Goal: Information Seeking & Learning: Learn about a topic

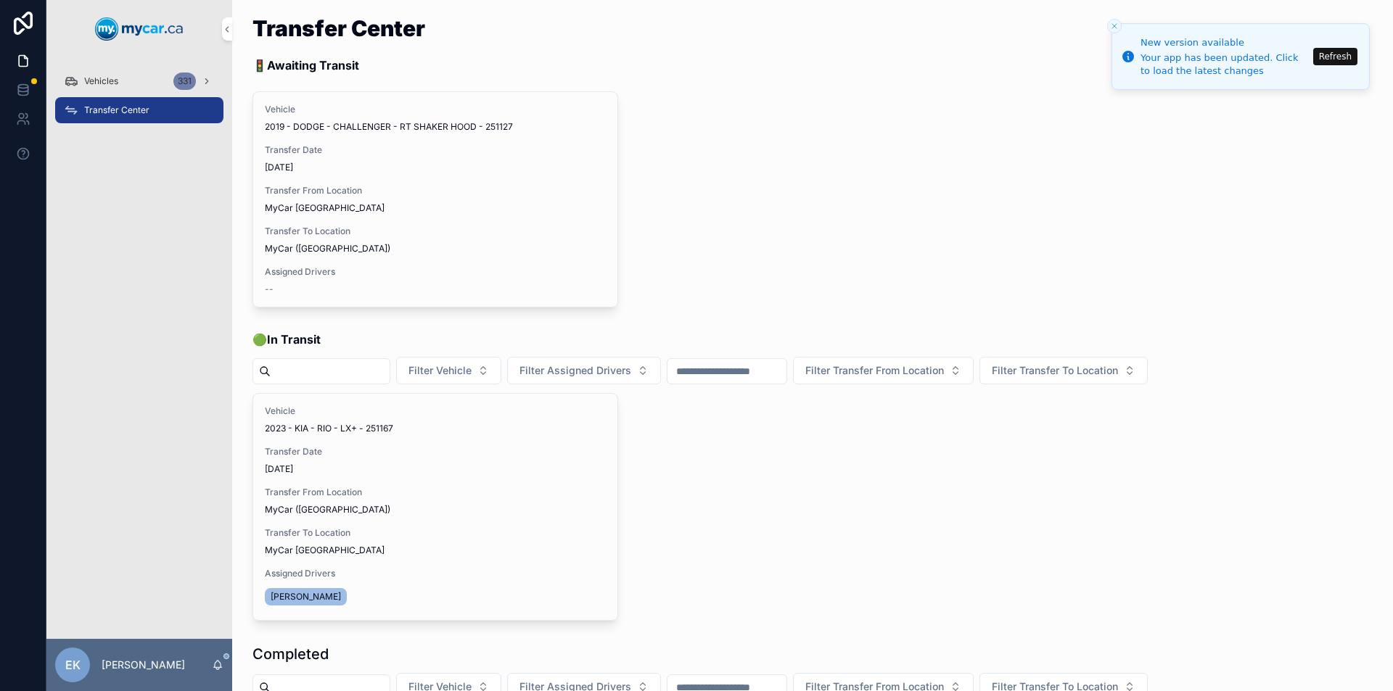
click at [1341, 65] on button "Refresh" at bounding box center [1335, 56] width 44 height 17
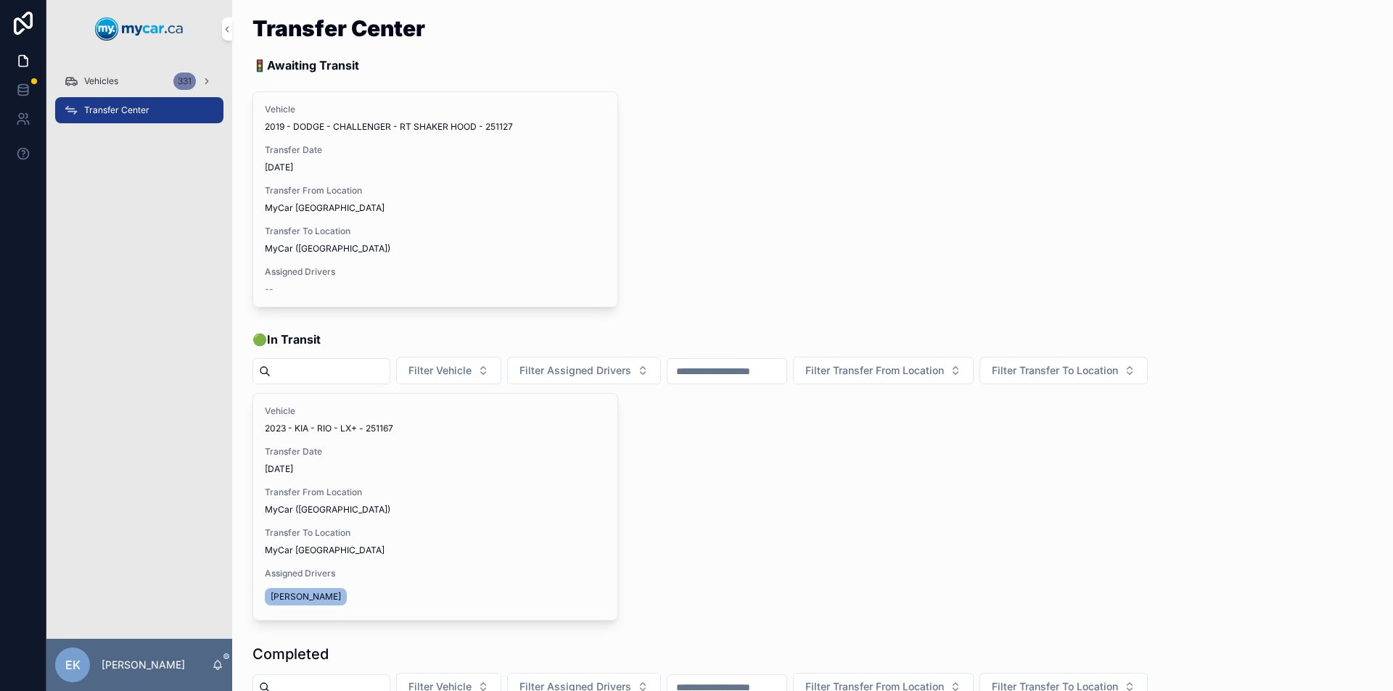
click at [128, 78] on div "Vehicles 331" at bounding box center [139, 81] width 151 height 23
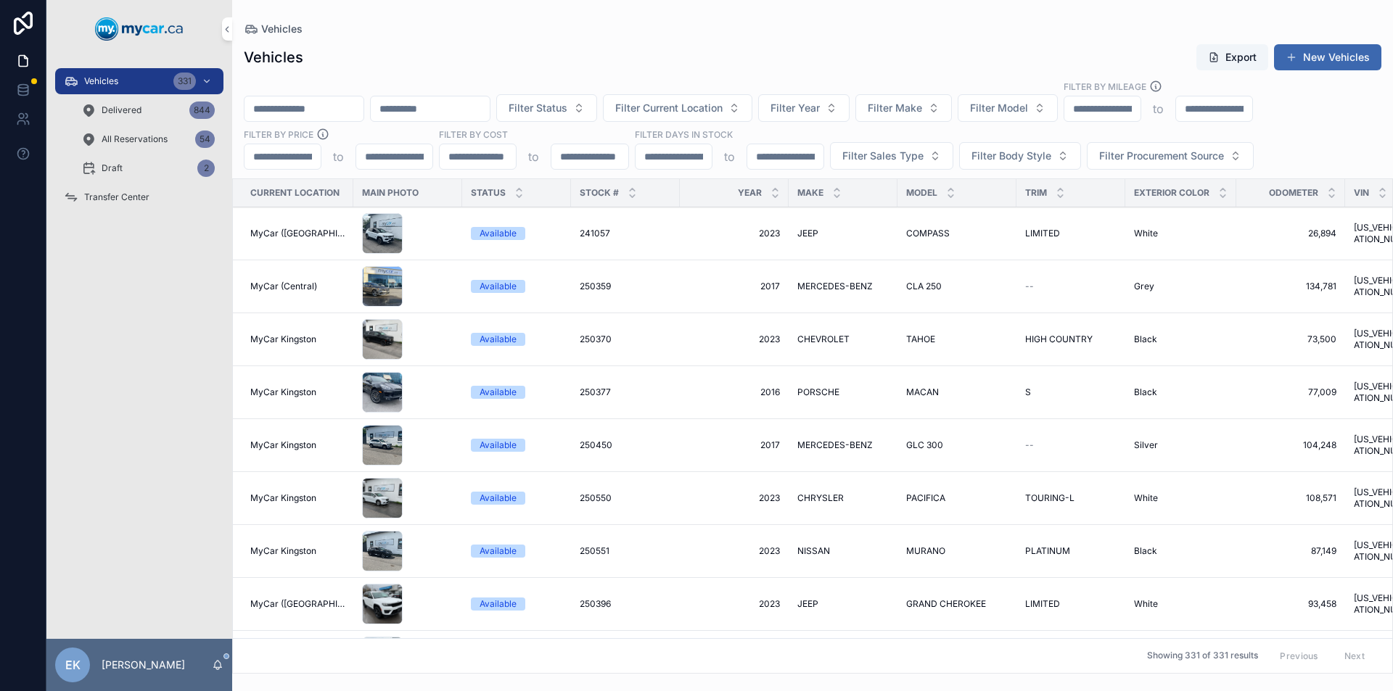
click at [1058, 110] on button "Filter Model" at bounding box center [1008, 108] width 100 height 28
type input "****"
click at [1014, 167] on span "CRUZE" at bounding box center [1002, 167] width 33 height 15
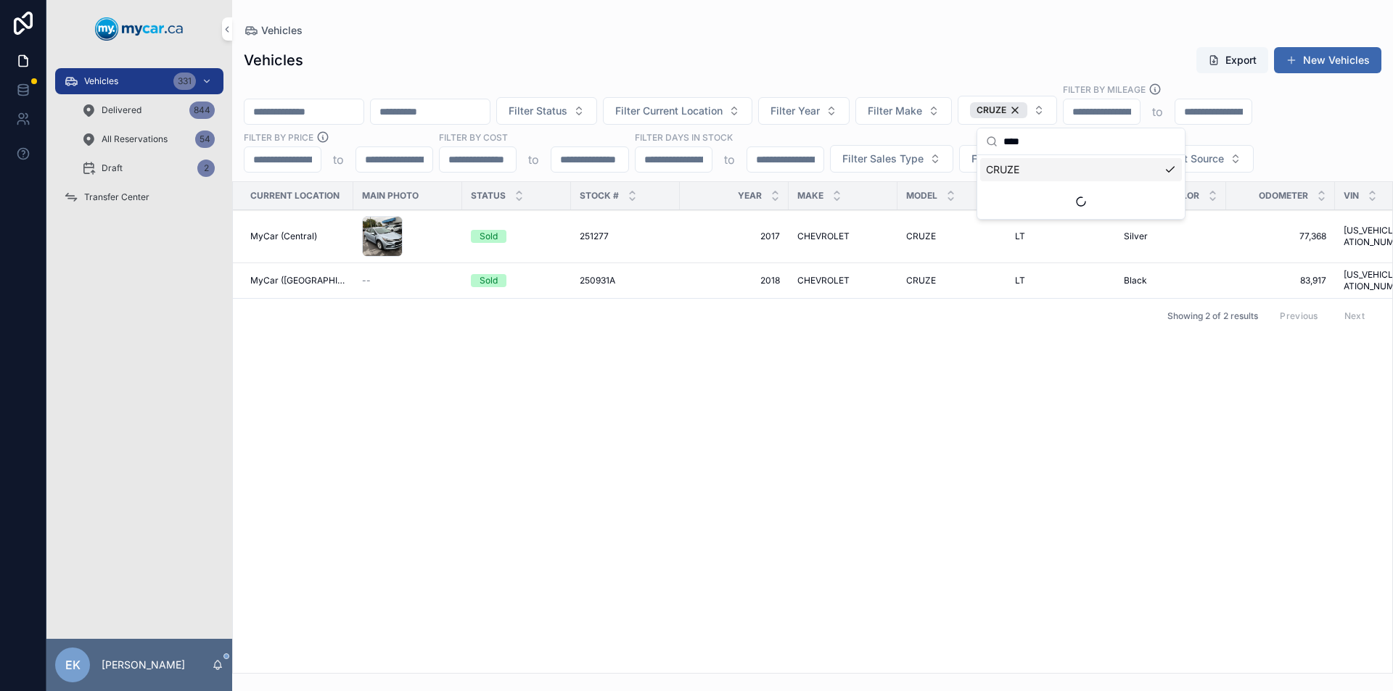
click at [850, 114] on button "Filter Year" at bounding box center [803, 111] width 91 height 28
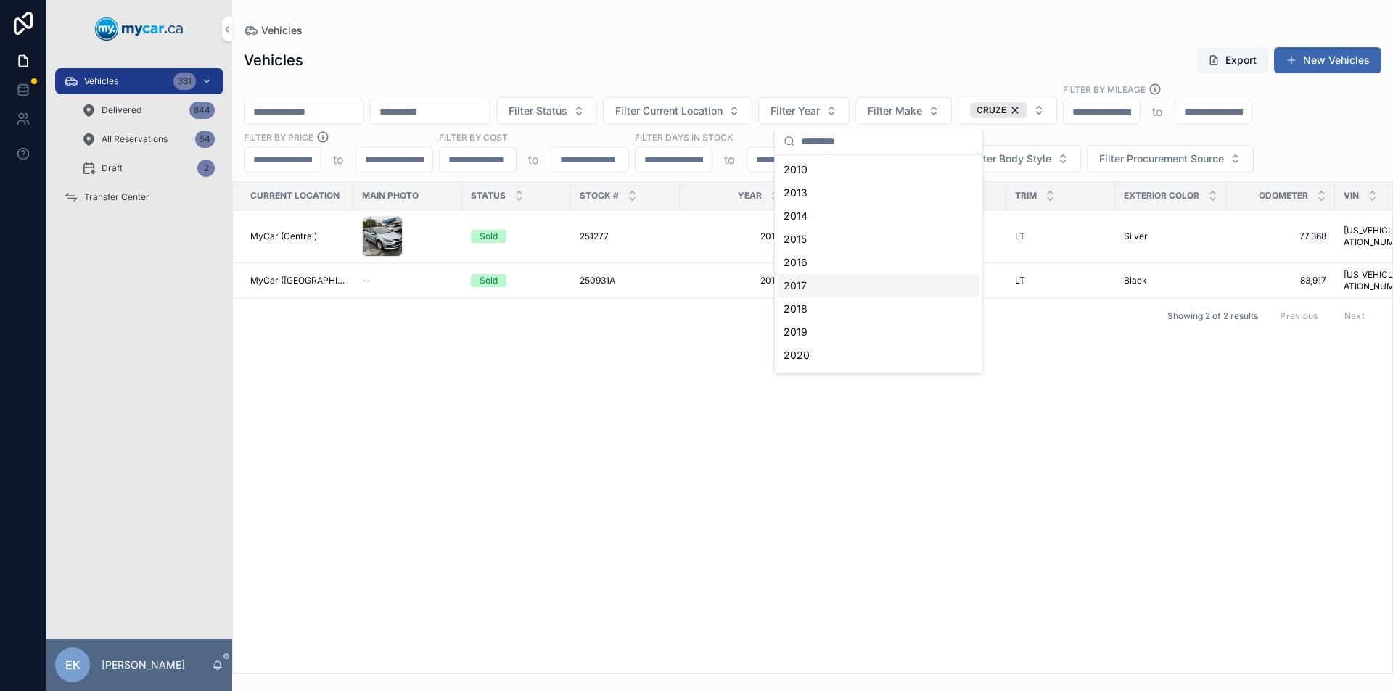
click at [808, 289] on div "2017" at bounding box center [879, 285] width 202 height 23
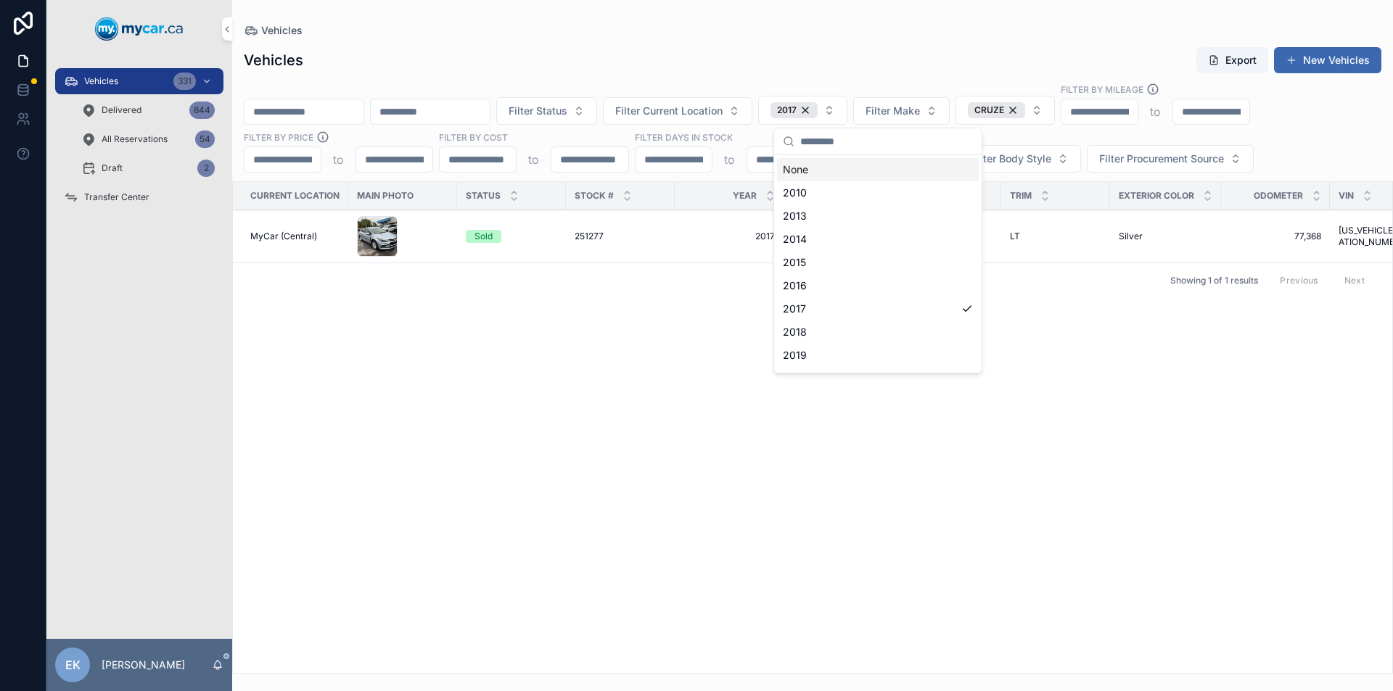
click at [1025, 108] on div "CRUZE" at bounding box center [996, 110] width 57 height 16
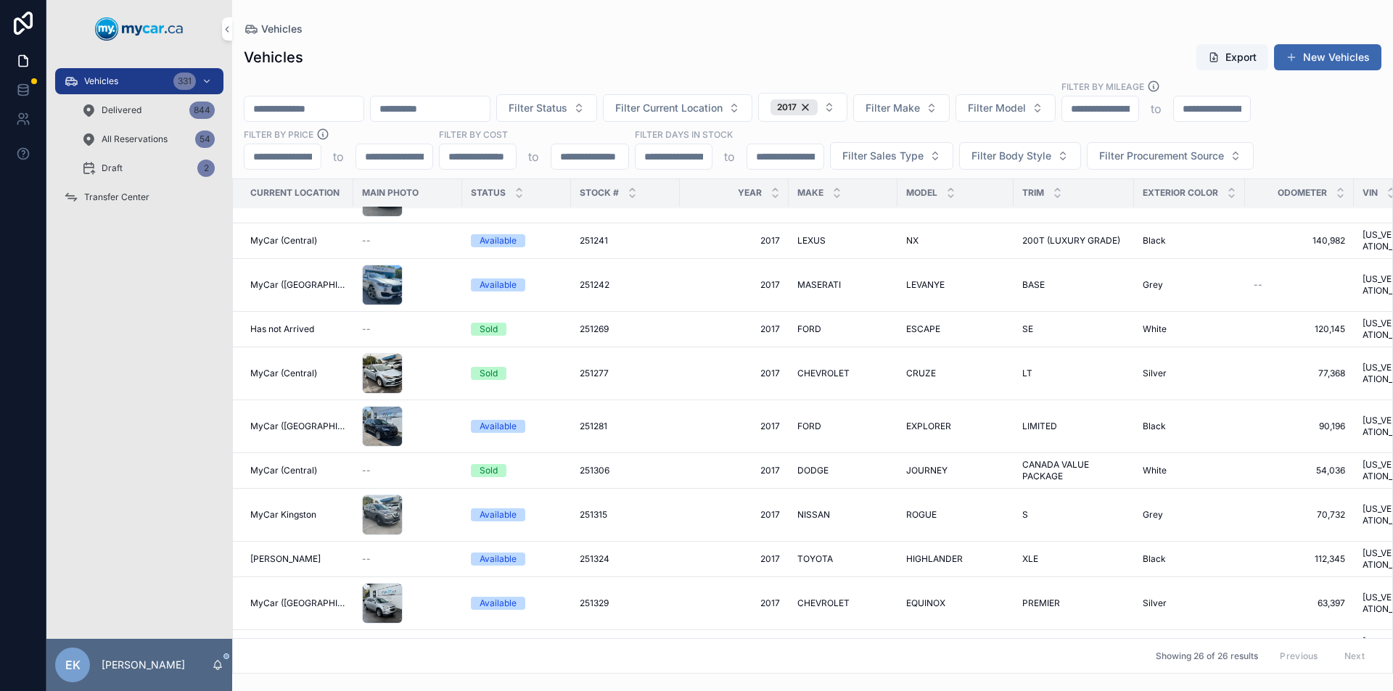
scroll to position [585, 0]
click at [818, 108] on div "2017" at bounding box center [794, 107] width 47 height 16
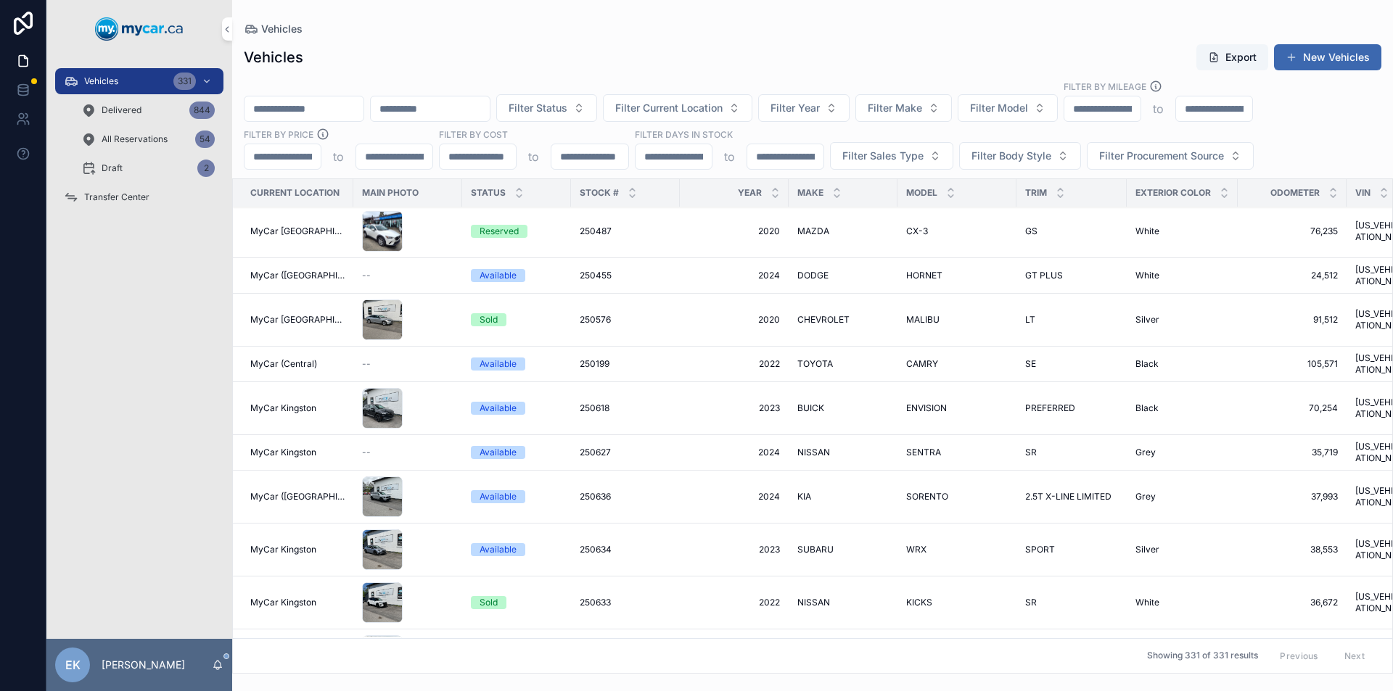
scroll to position [640, 0]
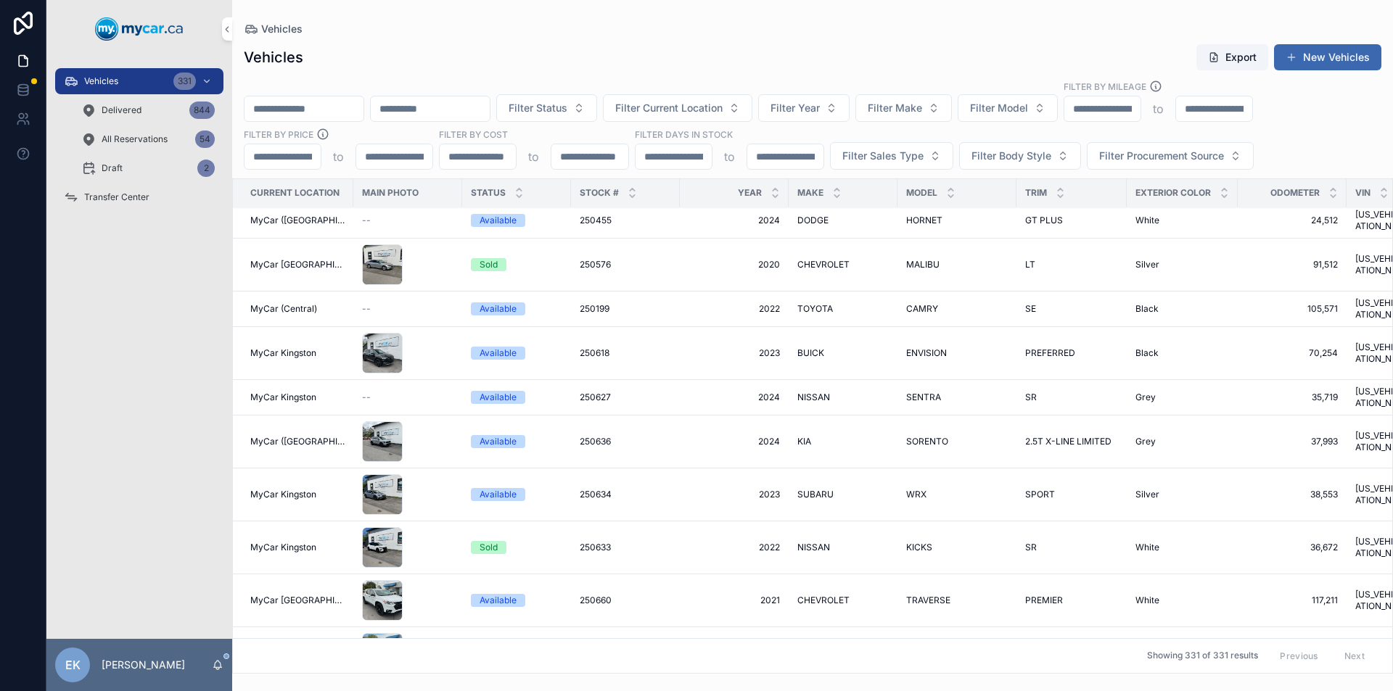
click at [130, 193] on span "Transfer Center" at bounding box center [116, 198] width 65 height 12
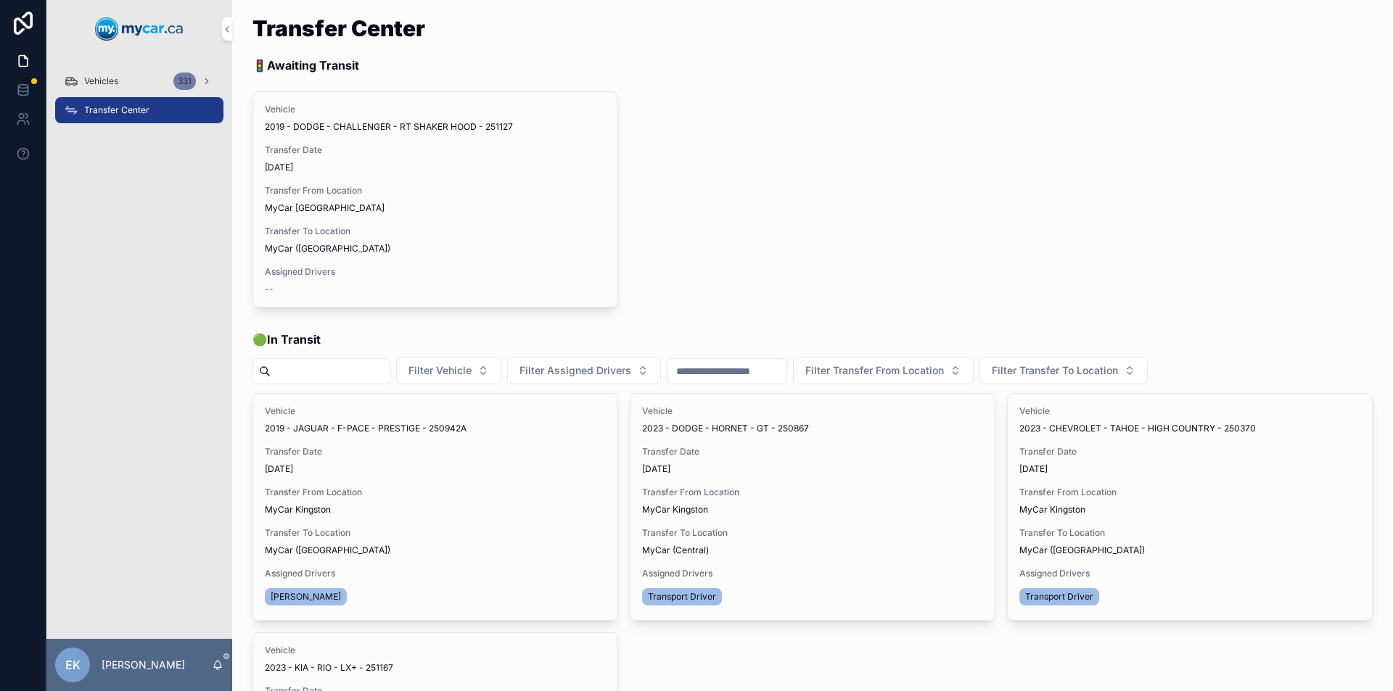
click at [94, 81] on span "Vehicles" at bounding box center [101, 81] width 34 height 12
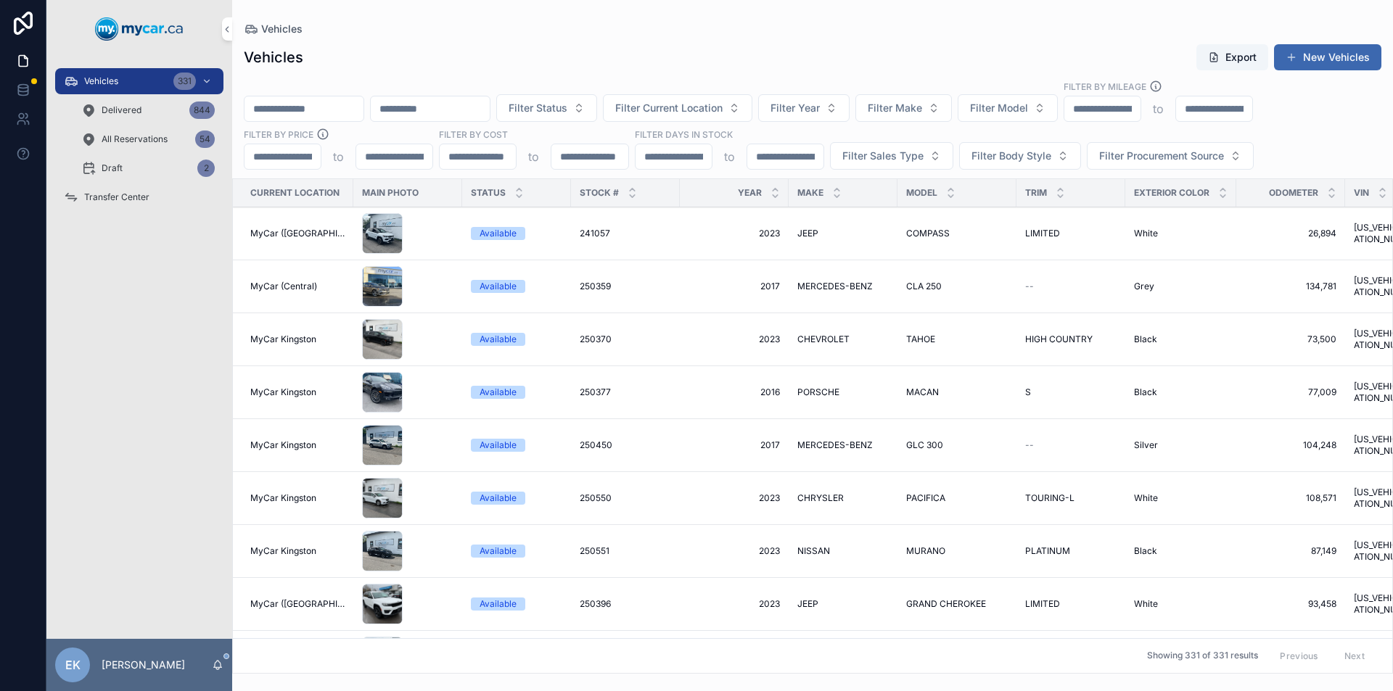
click at [286, 110] on input "scrollable content" at bounding box center [304, 109] width 119 height 20
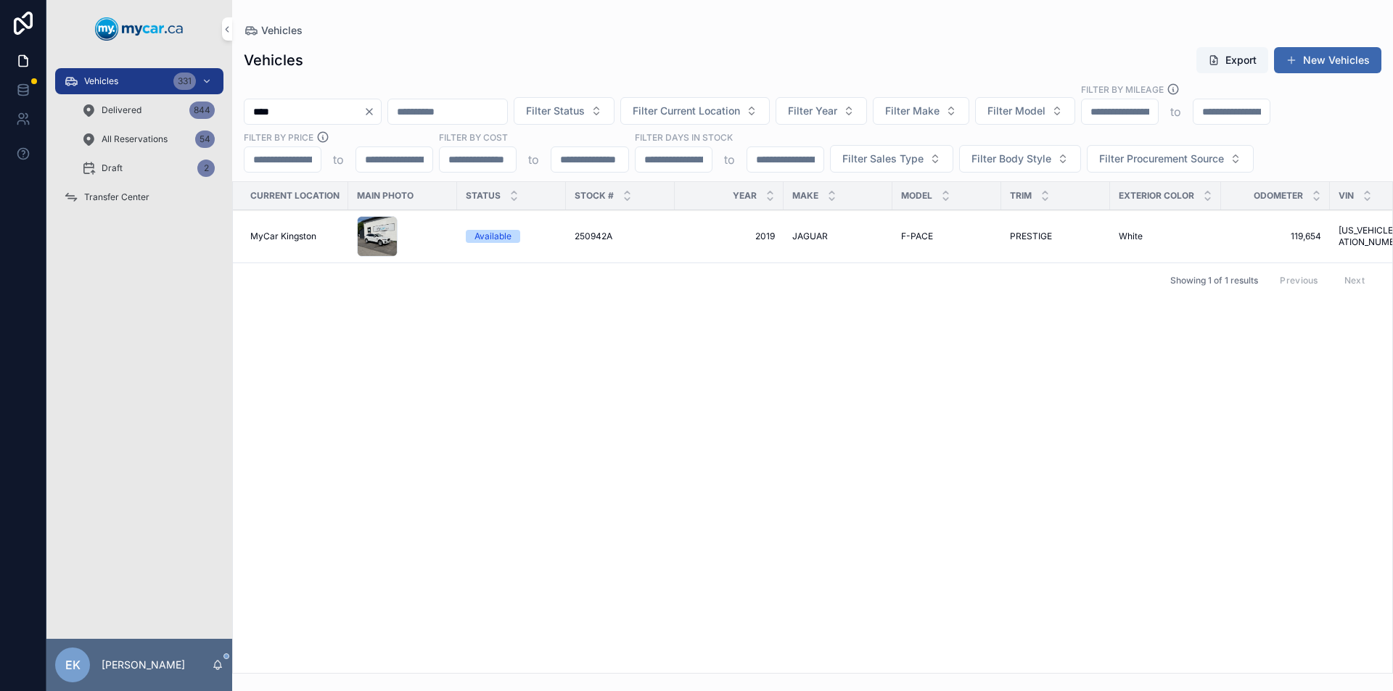
type input "****"
click at [377, 228] on div "scrollable content" at bounding box center [377, 236] width 41 height 41
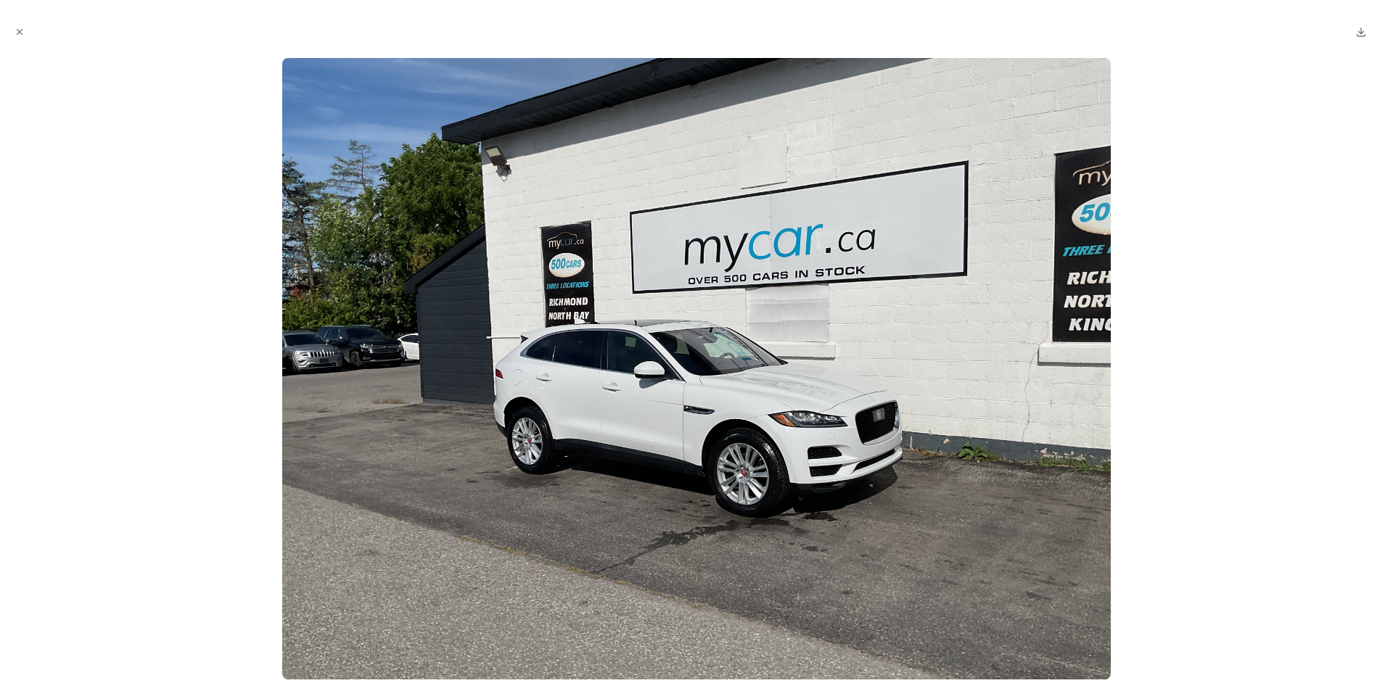
click at [18, 32] on icon "Close modal" at bounding box center [20, 32] width 10 height 10
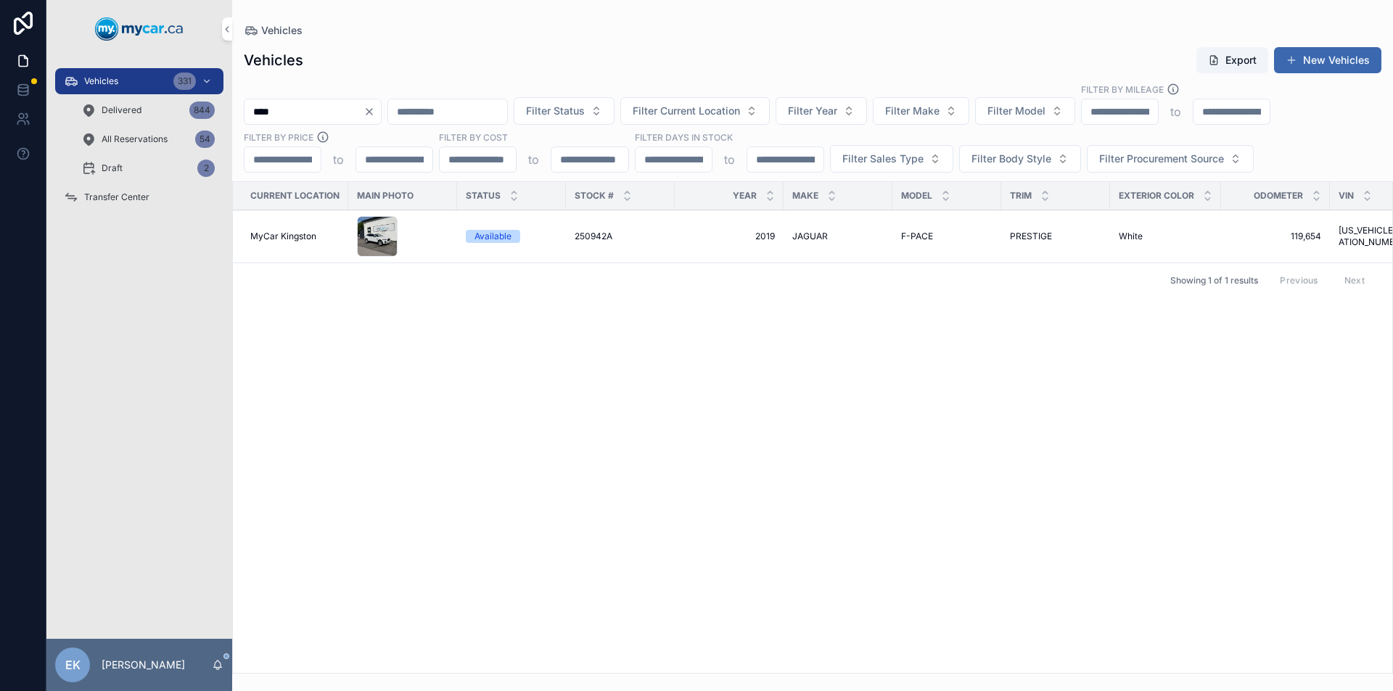
click at [375, 111] on icon "Clear" at bounding box center [370, 112] width 12 height 12
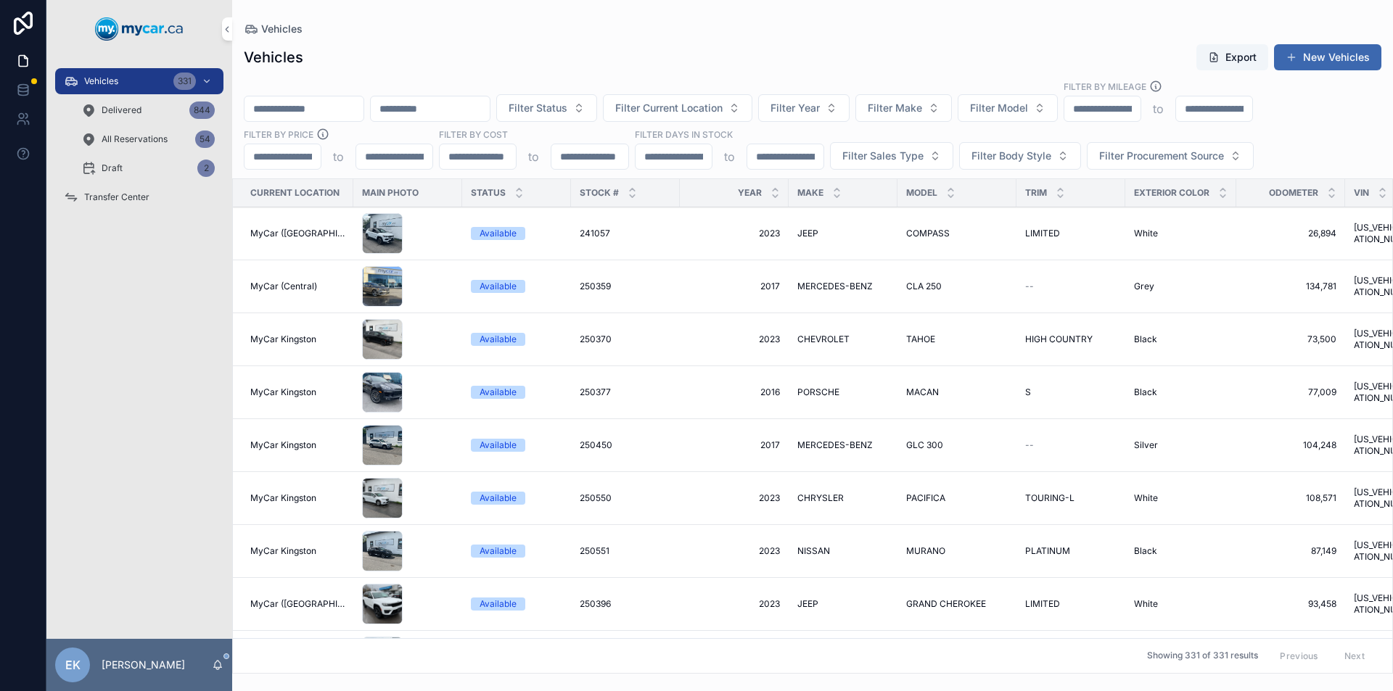
click at [116, 194] on span "Transfer Center" at bounding box center [116, 198] width 65 height 12
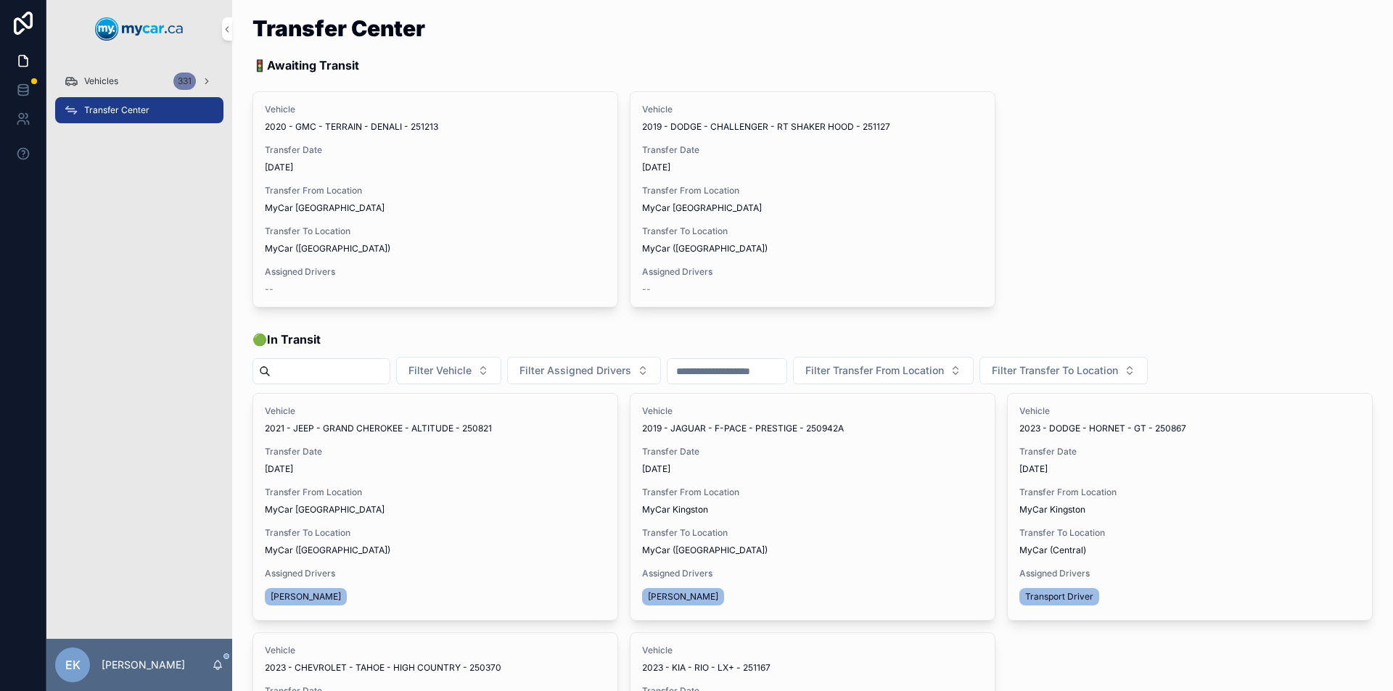
click at [87, 78] on span "Vehicles" at bounding box center [101, 81] width 34 height 12
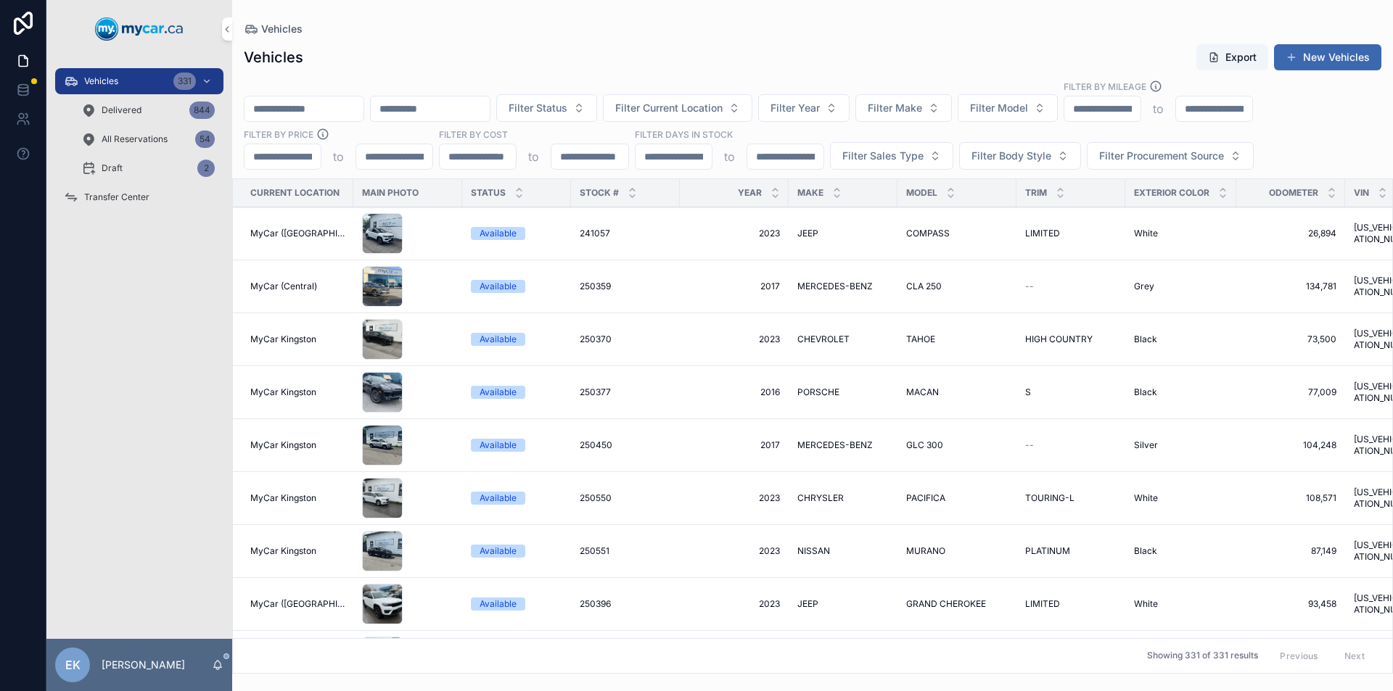
click at [952, 110] on button "Filter Make" at bounding box center [903, 108] width 97 height 28
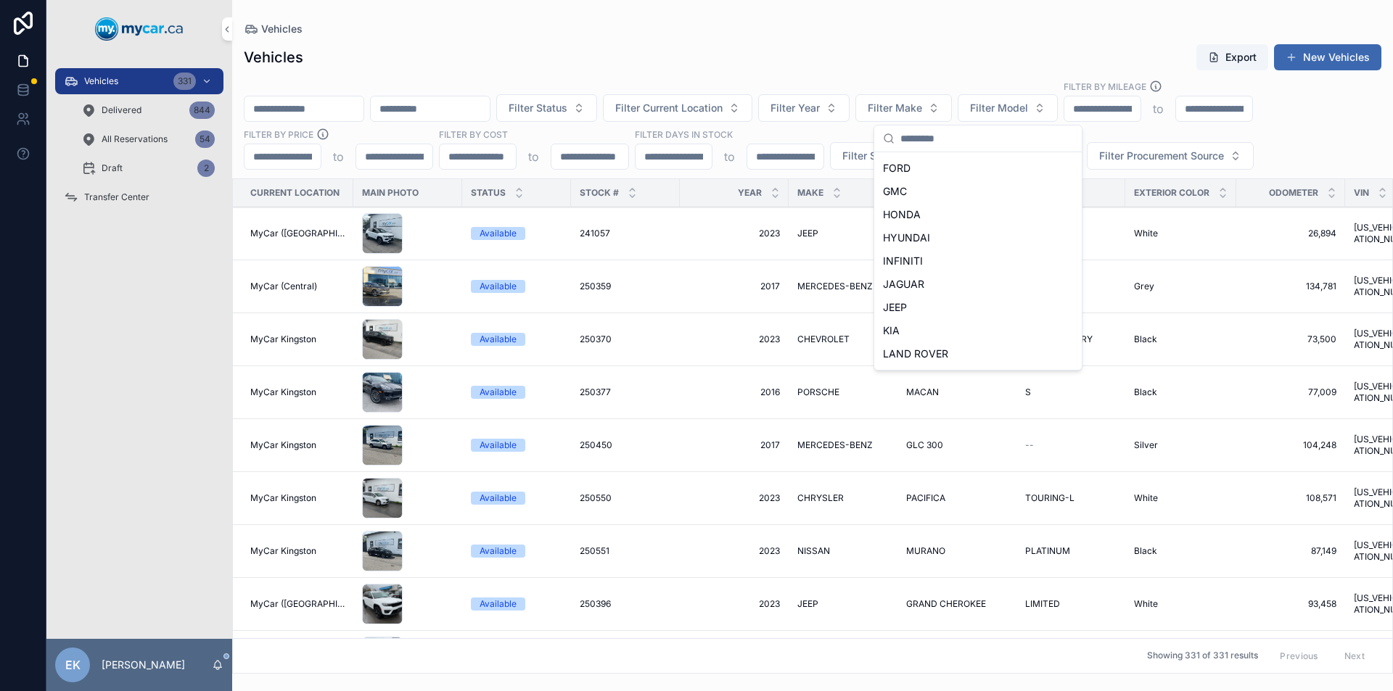
scroll to position [363, 0]
click at [885, 221] on span "KIA" at bounding box center [891, 222] width 17 height 15
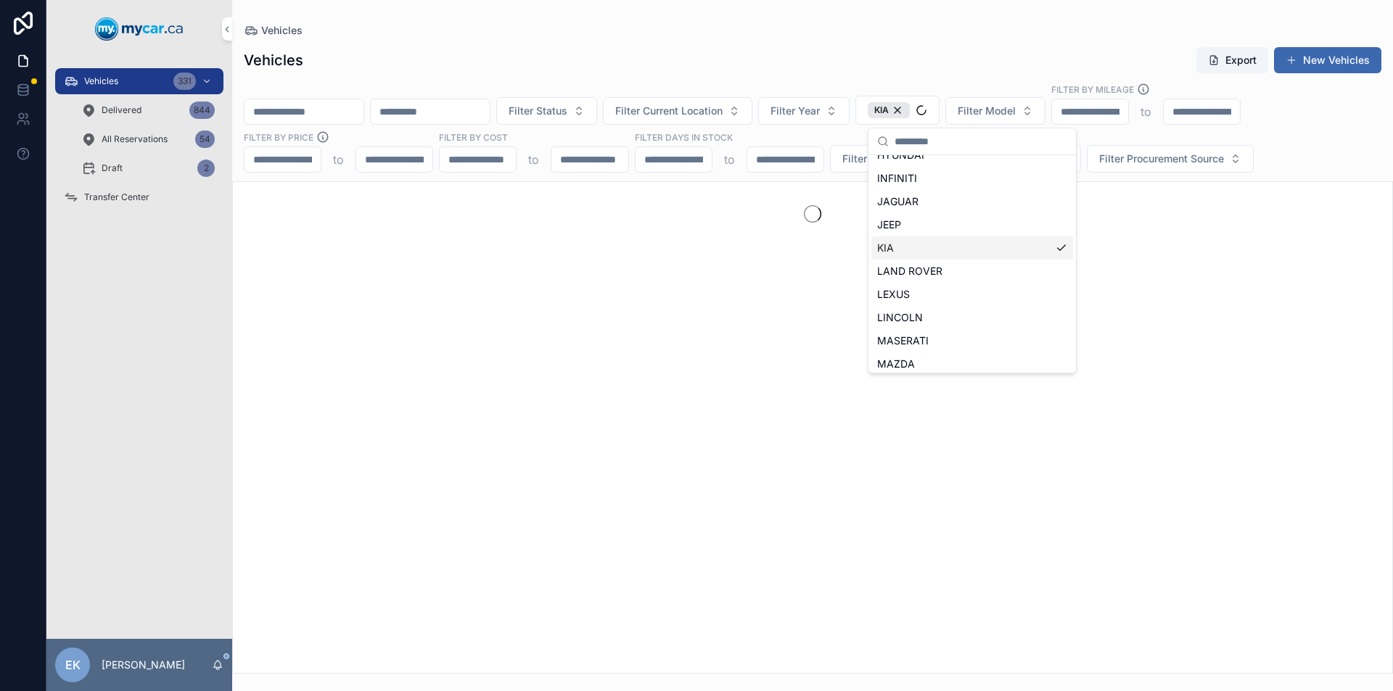
scroll to position [386, 0]
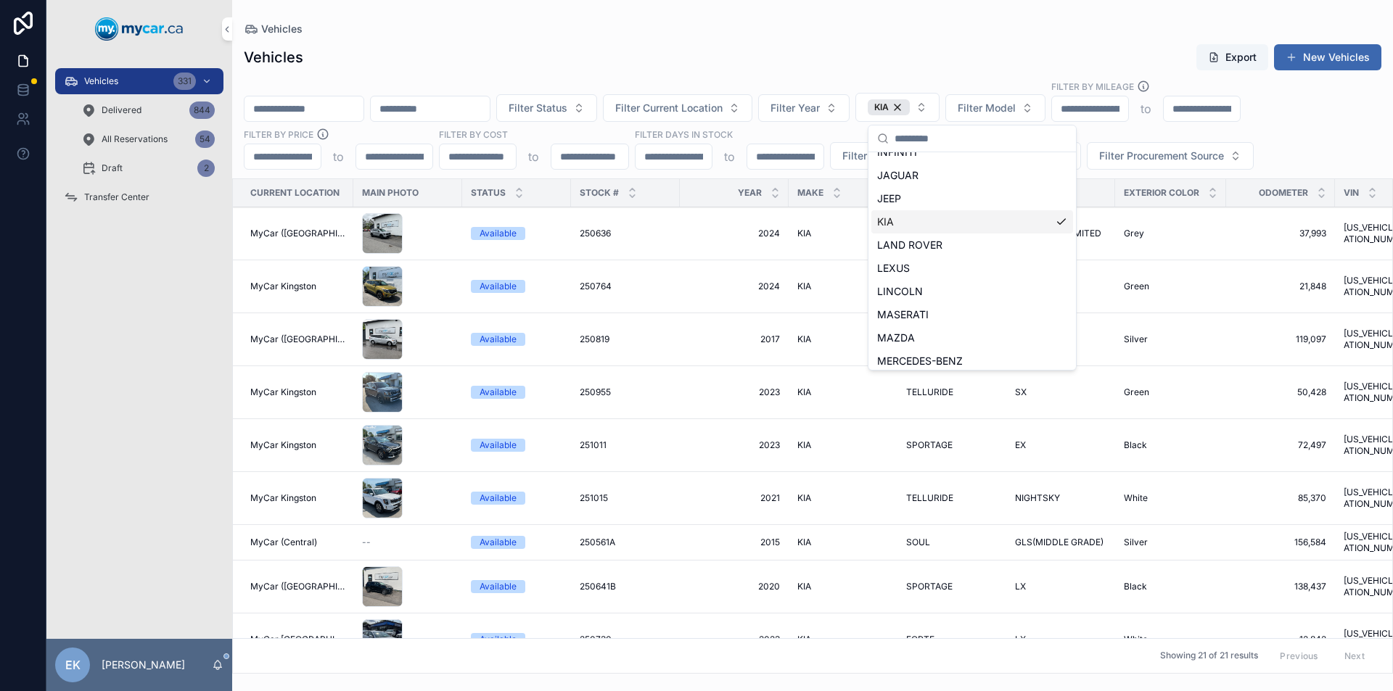
click at [723, 112] on span "Filter Current Location" at bounding box center [668, 108] width 107 height 15
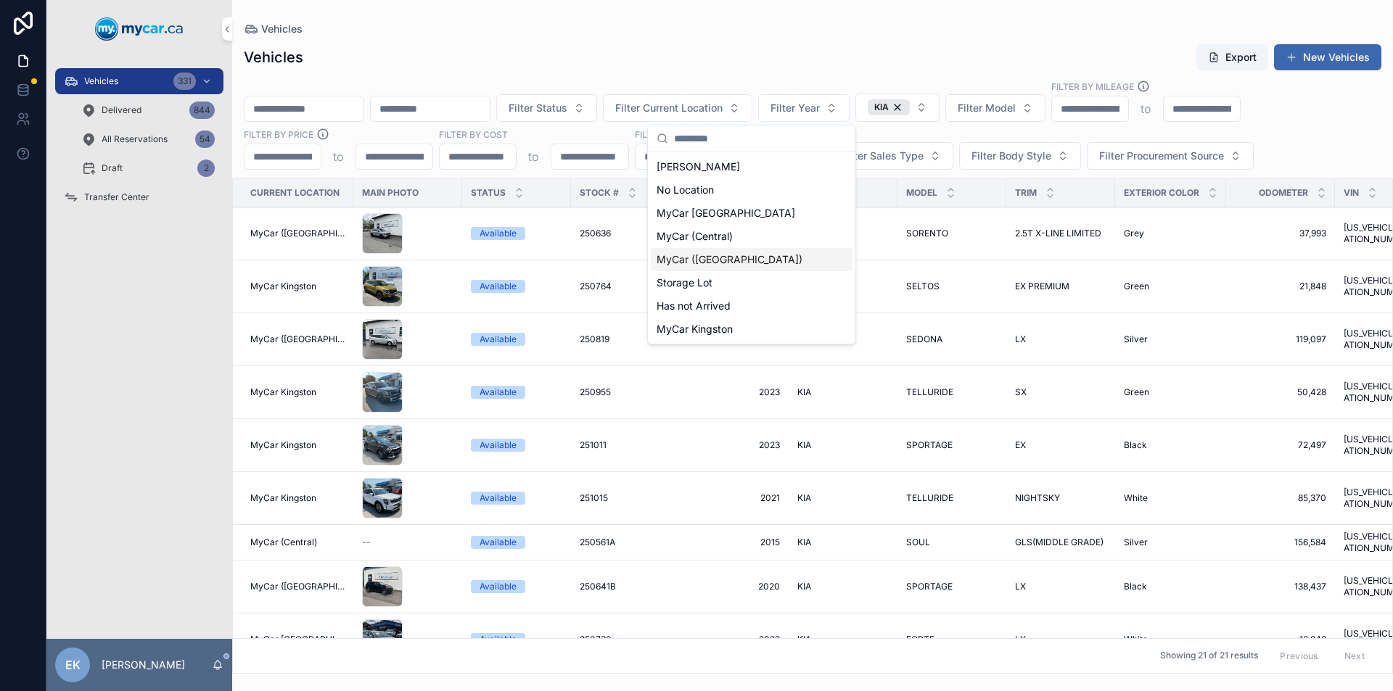
click at [723, 258] on span "MyCar ([GEOGRAPHIC_DATA])" at bounding box center [730, 260] width 146 height 15
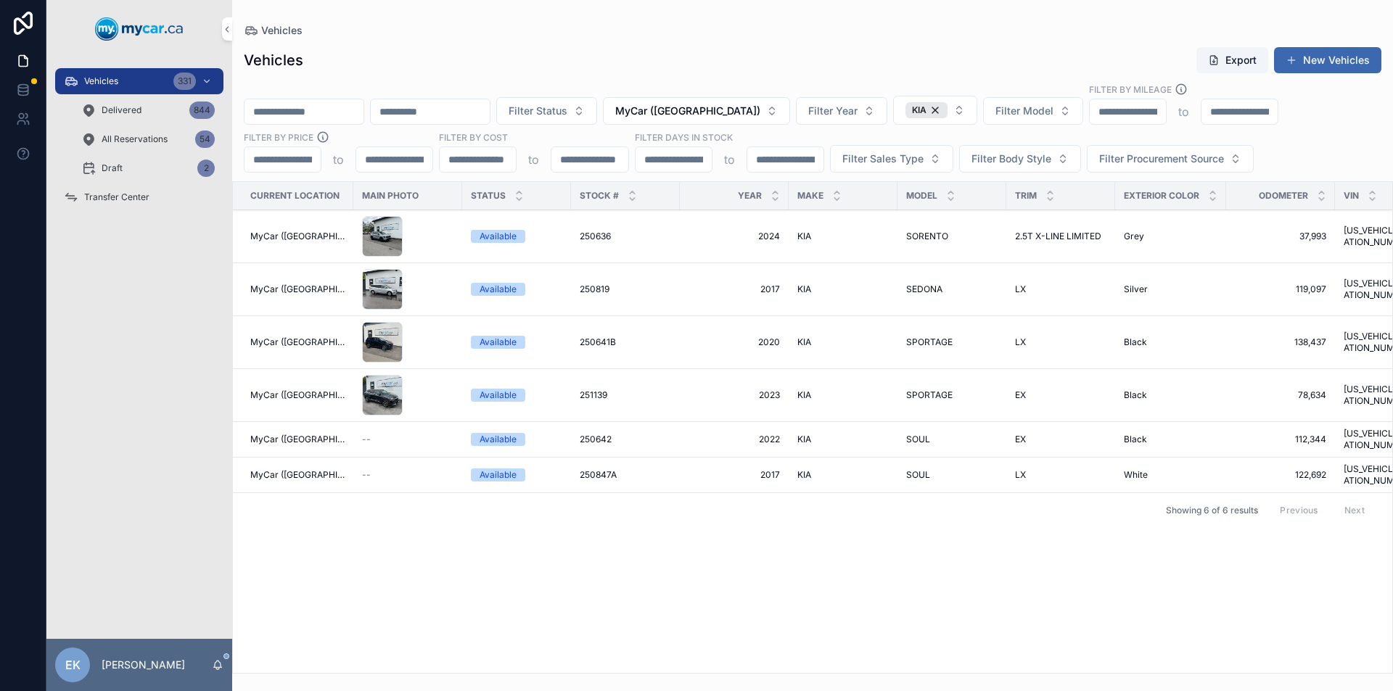
click at [790, 113] on button "MyCar ([GEOGRAPHIC_DATA])" at bounding box center [696, 111] width 187 height 28
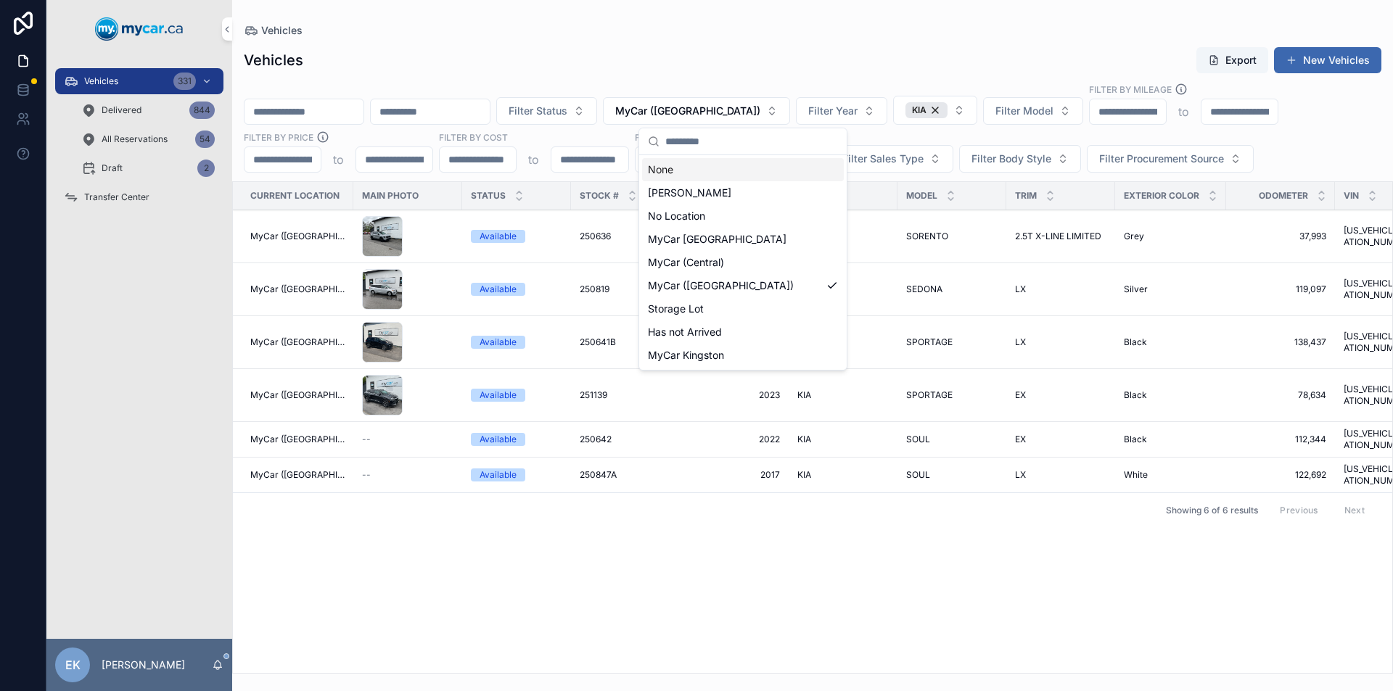
click at [693, 169] on div "None" at bounding box center [743, 169] width 202 height 23
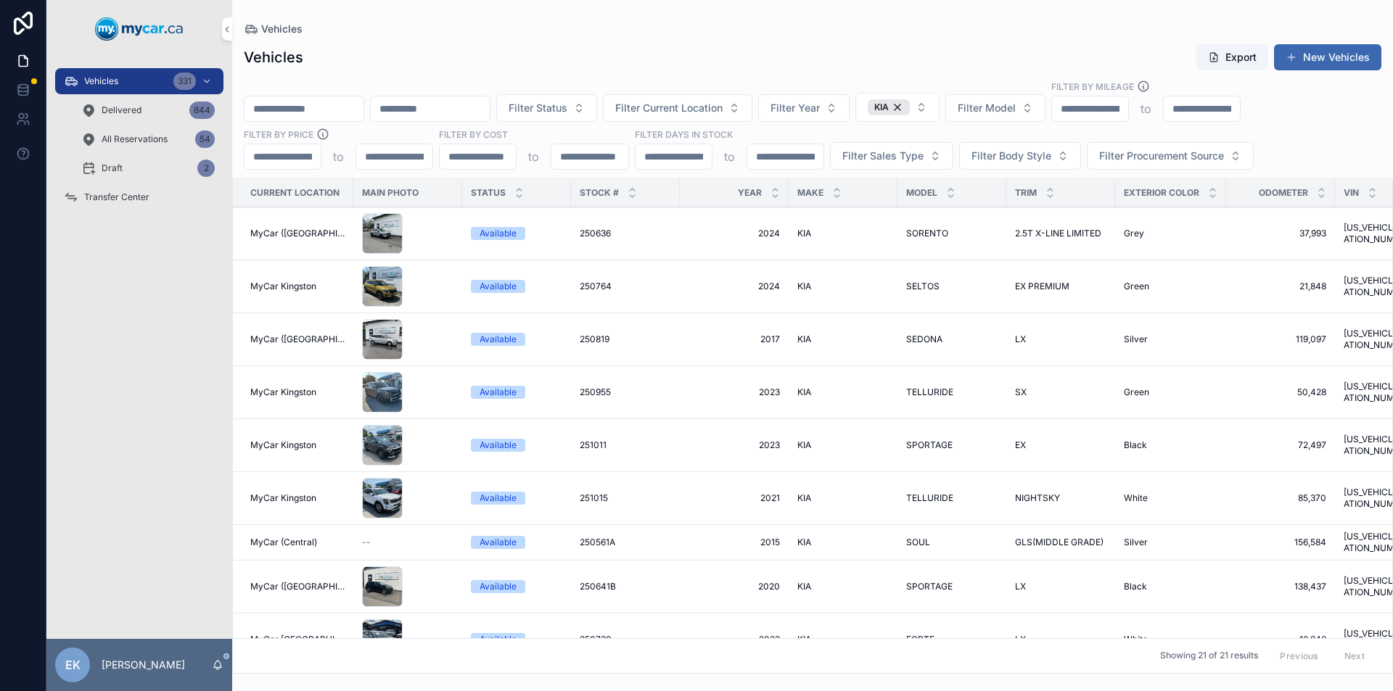
click at [910, 105] on div "KIA" at bounding box center [889, 107] width 42 height 16
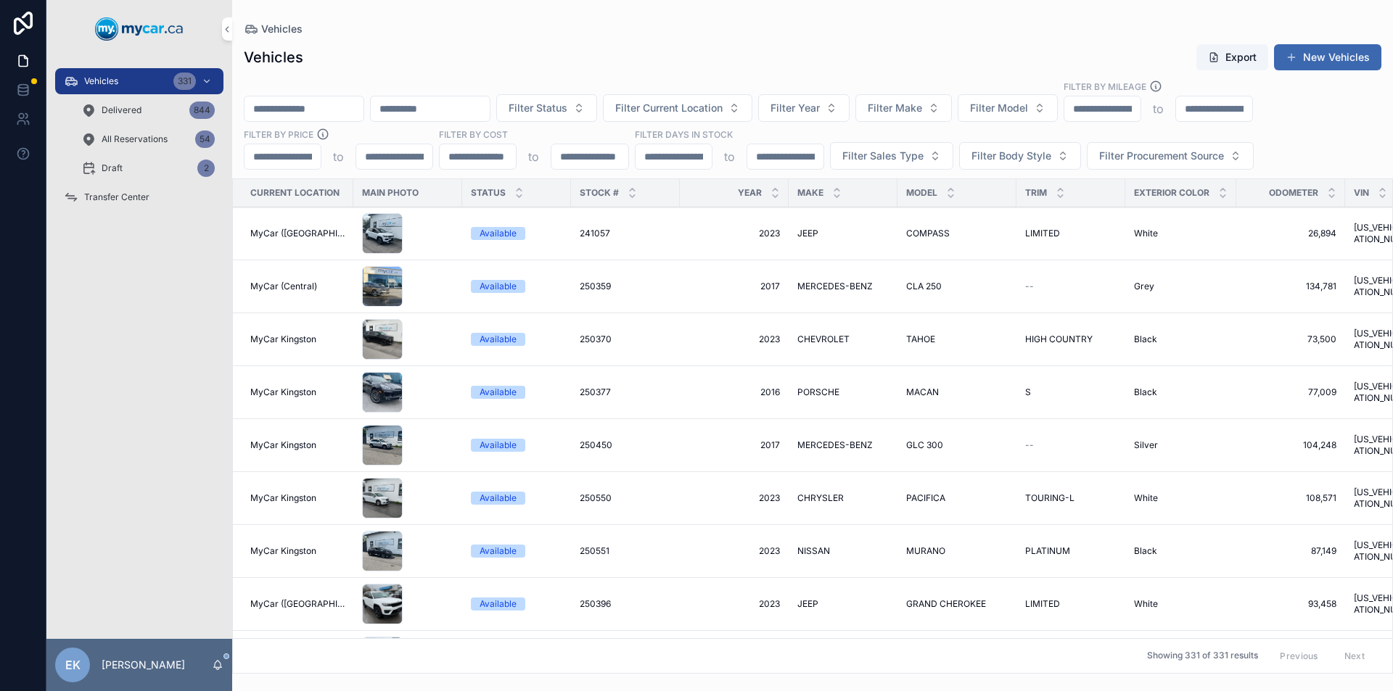
click at [343, 109] on input "scrollable content" at bounding box center [304, 109] width 119 height 20
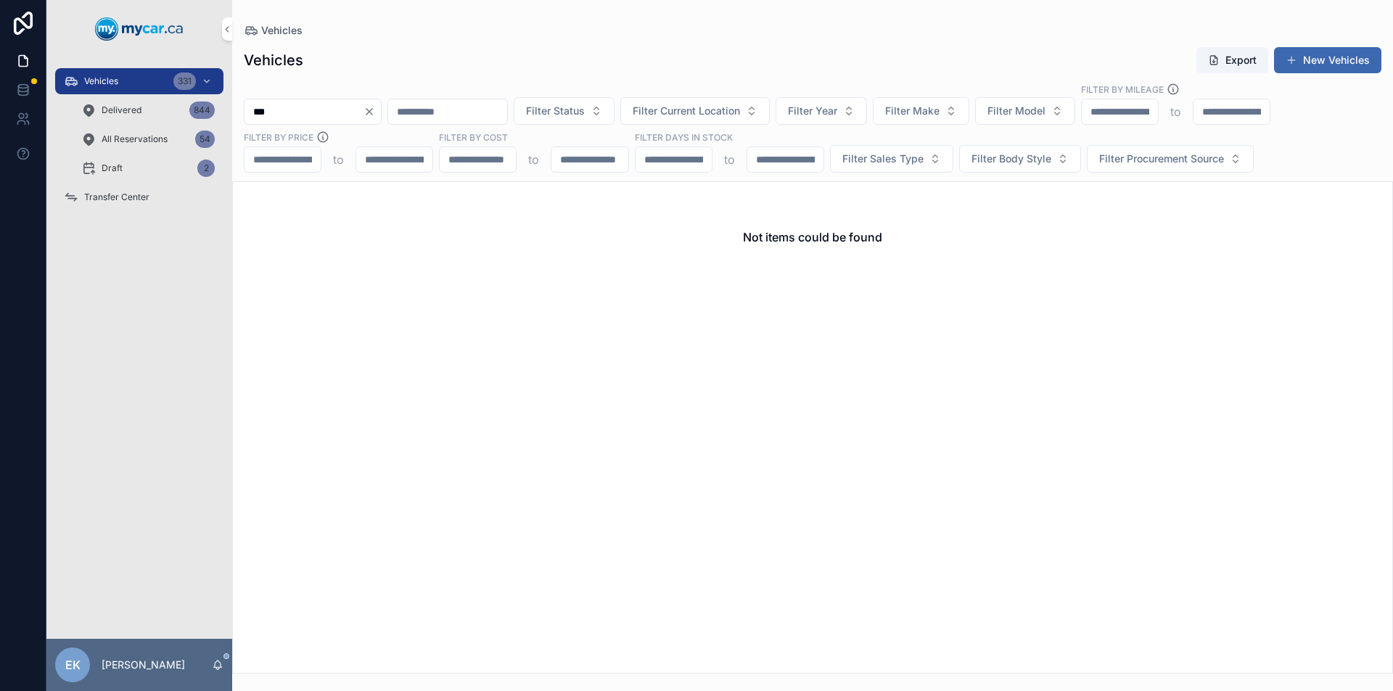
type input "***"
click at [375, 112] on icon "Clear" at bounding box center [370, 112] width 12 height 12
